Goal: Task Accomplishment & Management: Use online tool/utility

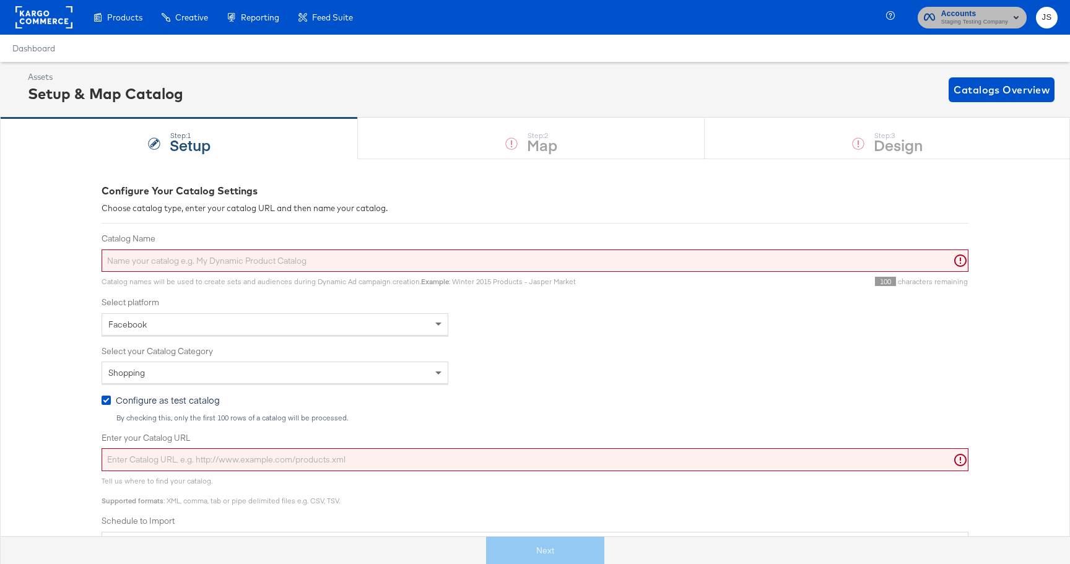
click at [980, 19] on span "Staging Testing Company" at bounding box center [974, 22] width 67 height 10
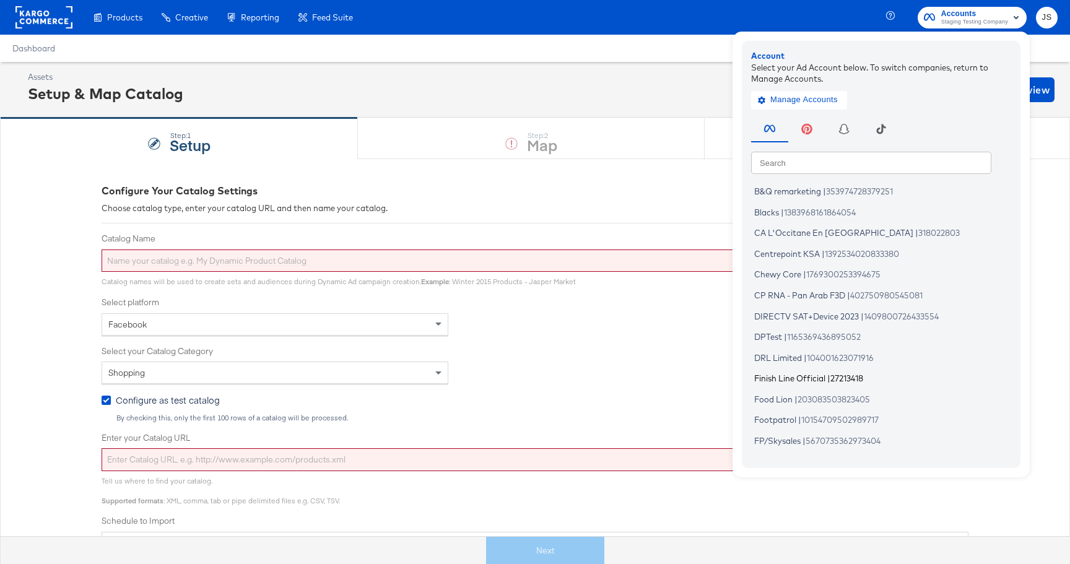
scroll to position [187, 0]
